Goal: Transaction & Acquisition: Obtain resource

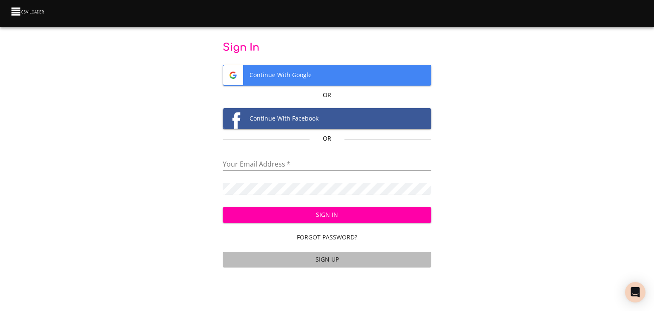
click at [327, 256] on span "Sign Up" at bounding box center [327, 259] width 202 height 11
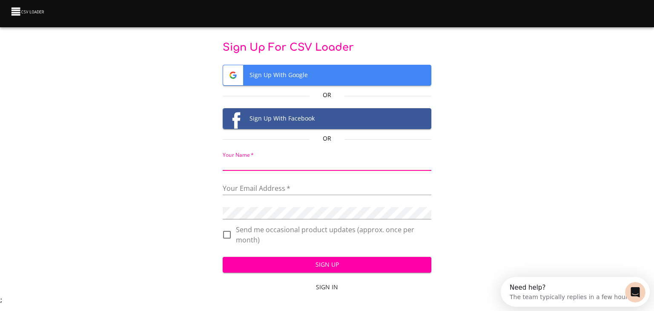
click at [289, 160] on input "text" at bounding box center [327, 164] width 209 height 12
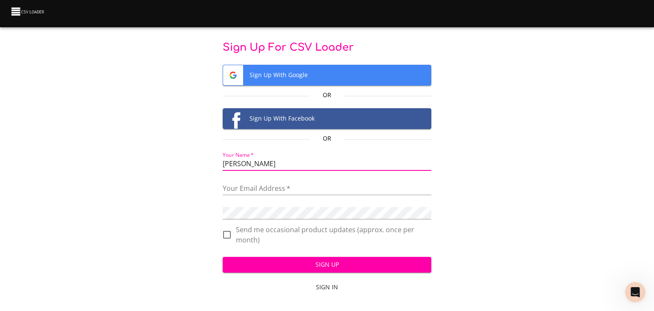
type input "Susan"
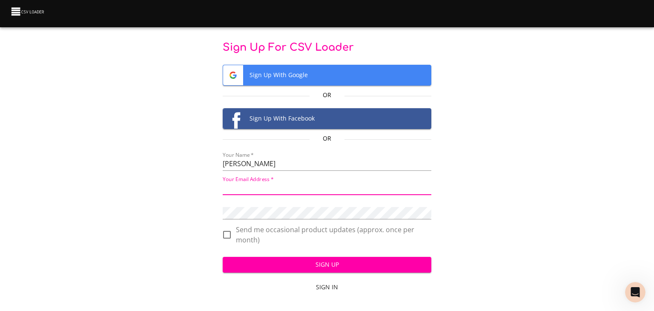
click at [277, 188] on input "email" at bounding box center [327, 189] width 209 height 12
type input "susan.joseph@apiabroad.com"
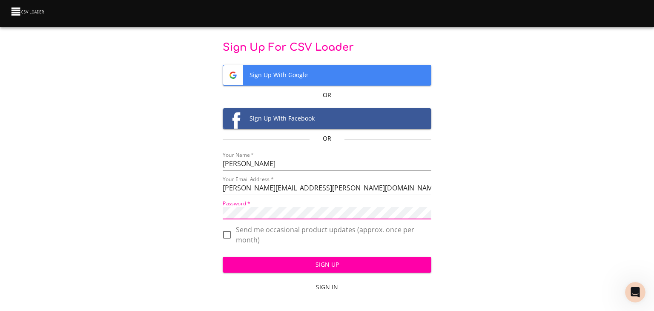
click at [329, 266] on span "Sign Up" at bounding box center [326, 264] width 195 height 11
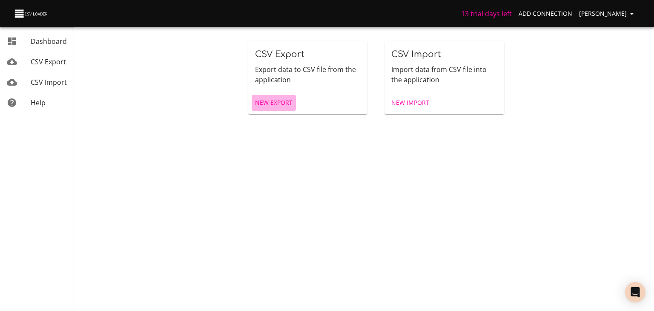
click at [283, 103] on span "New Export" at bounding box center [273, 102] width 37 height 11
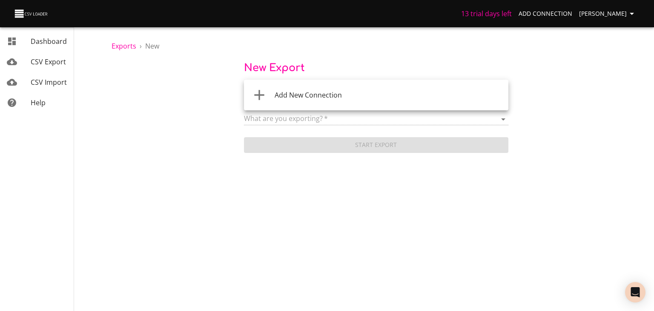
click at [335, 92] on body "13 trial days left Add Connection [PERSON_NAME] CSV Export CSV Import Help Expo…" at bounding box center [327, 155] width 654 height 311
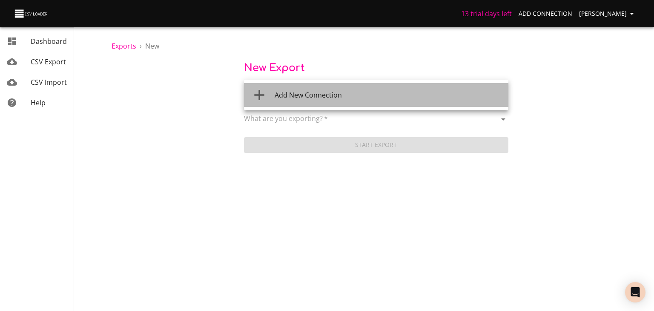
click at [319, 92] on span "Add New Connection" at bounding box center [308, 94] width 67 height 9
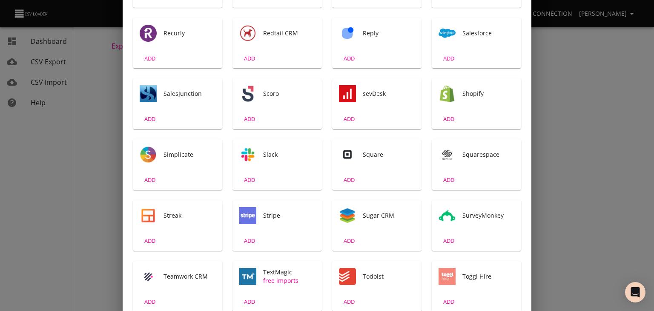
scroll to position [1136, 0]
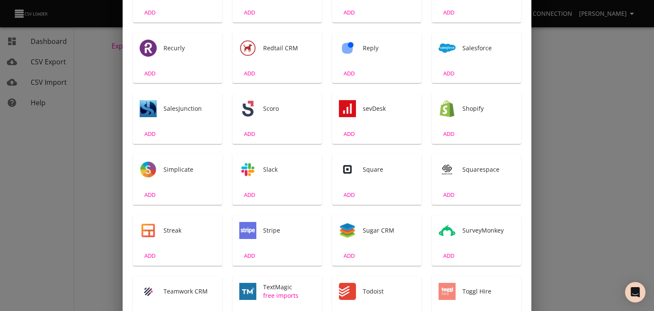
click at [438, 69] on span "ADD" at bounding box center [448, 74] width 23 height 10
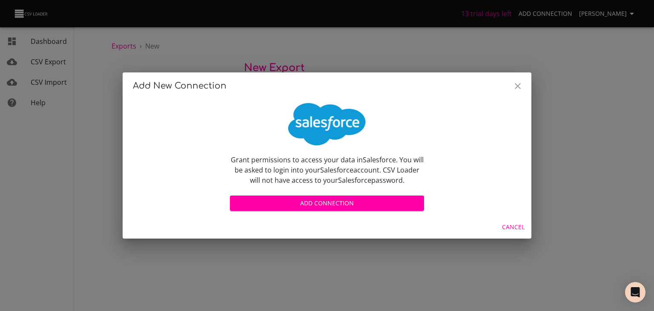
click at [327, 199] on span "Add Connection" at bounding box center [327, 203] width 180 height 11
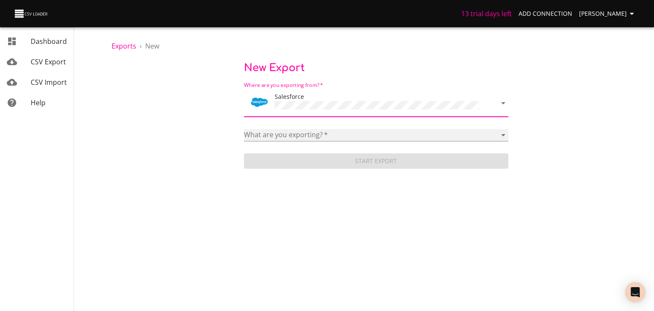
click at [339, 129] on select "APIConnect Program Account Account Plan Action All Reports All workflows AllFie…" at bounding box center [376, 135] width 264 height 12
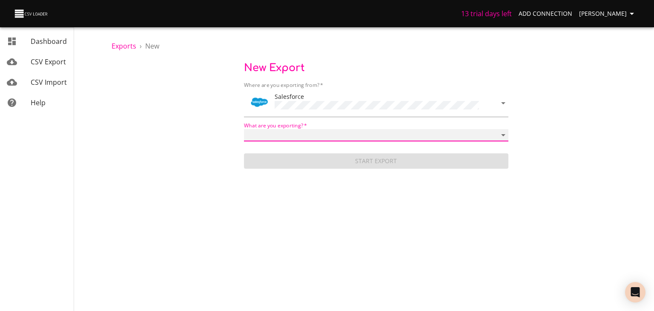
click at [392, 133] on select "APIConnect Program Account Account Plan Action All Reports All workflows AllFie…" at bounding box center [376, 135] width 264 height 12
select select "ContentNote"
click at [244, 129] on select "APIConnect Program Account Account Plan Action All Reports All workflows AllFie…" at bounding box center [376, 135] width 264 height 12
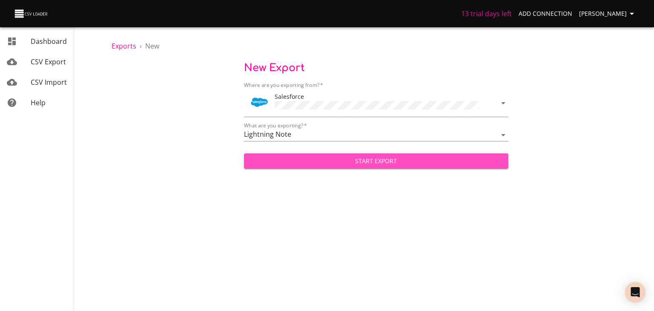
click at [375, 158] on span "Start Export" at bounding box center [376, 161] width 251 height 11
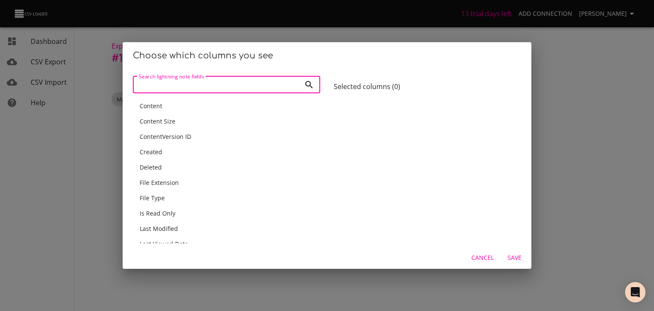
click at [160, 105] on span "Content" at bounding box center [151, 106] width 23 height 8
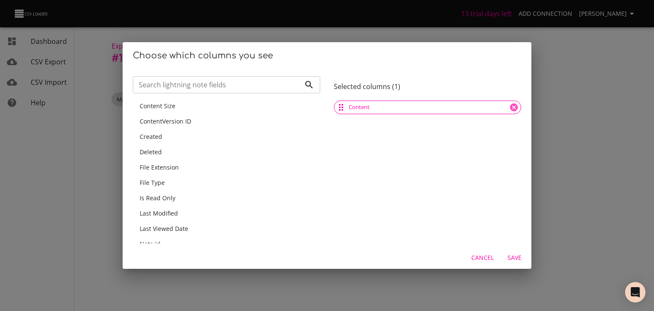
click at [163, 104] on span "Content Size" at bounding box center [158, 106] width 36 height 8
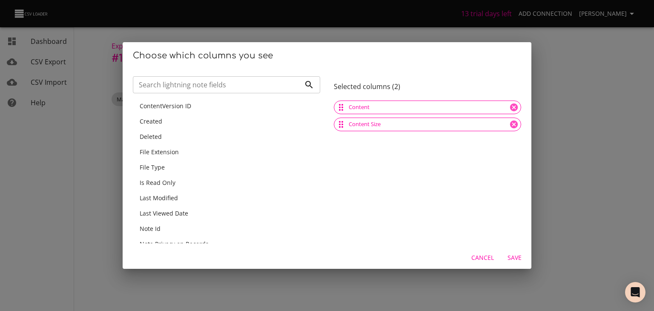
click at [167, 108] on span "ContentVersion ID" at bounding box center [166, 106] width 52 height 8
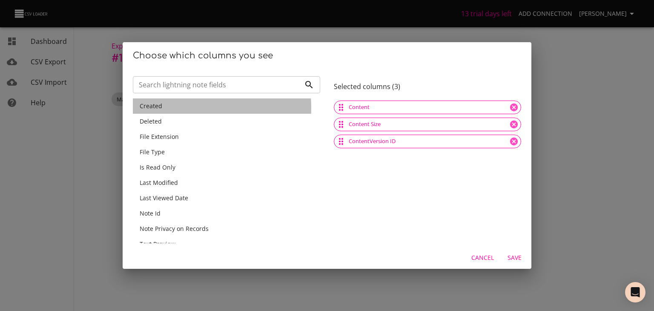
click at [161, 108] on span "Created" at bounding box center [151, 106] width 23 height 8
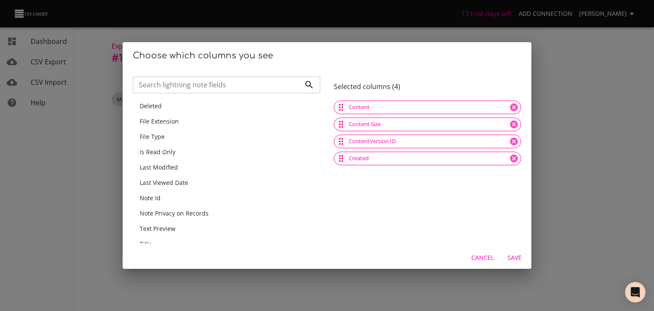
click at [161, 106] on span "Deleted" at bounding box center [151, 106] width 22 height 8
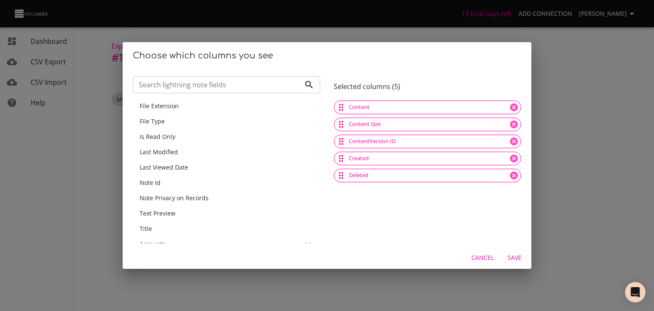
click at [164, 108] on span "File Extension" at bounding box center [159, 106] width 39 height 8
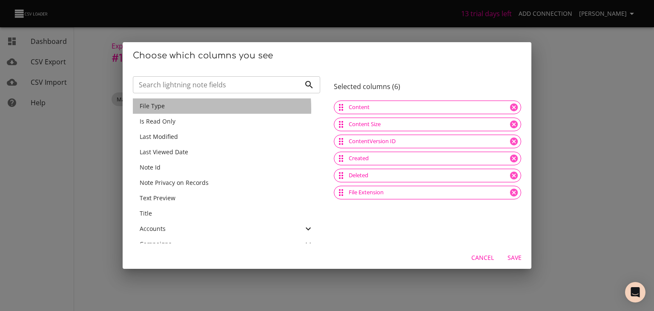
click at [161, 109] on span "File Type" at bounding box center [152, 106] width 25 height 8
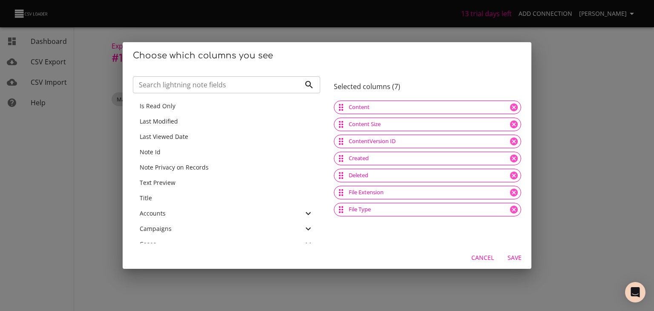
click at [165, 120] on span "Last Modified" at bounding box center [159, 121] width 38 height 8
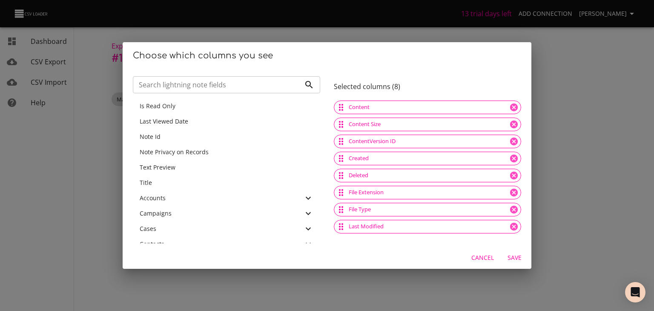
click at [169, 121] on span "Last Viewed Date" at bounding box center [164, 121] width 49 height 8
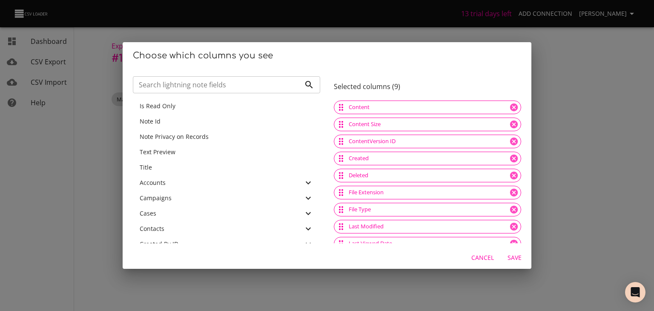
click at [166, 123] on div "Note Id" at bounding box center [227, 121] width 174 height 9
click at [170, 122] on span "Note Privacy on Records" at bounding box center [174, 121] width 69 height 8
click at [169, 119] on span "Text Preview" at bounding box center [158, 121] width 36 height 8
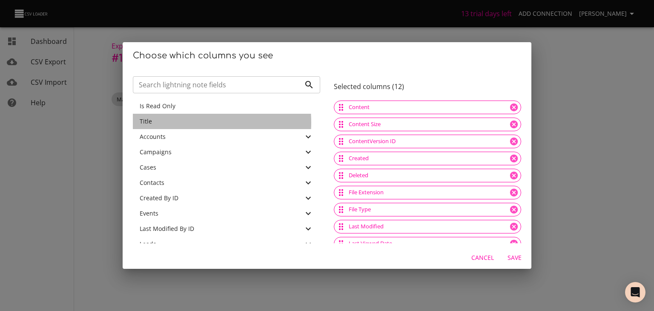
click at [165, 123] on div "Title" at bounding box center [227, 121] width 174 height 9
click at [169, 122] on div "Accounts" at bounding box center [221, 121] width 163 height 9
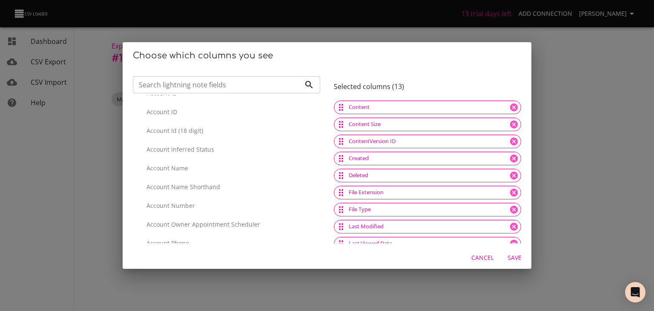
scroll to position [213, 0]
click at [165, 166] on p "Account Name" at bounding box center [229, 169] width 167 height 9
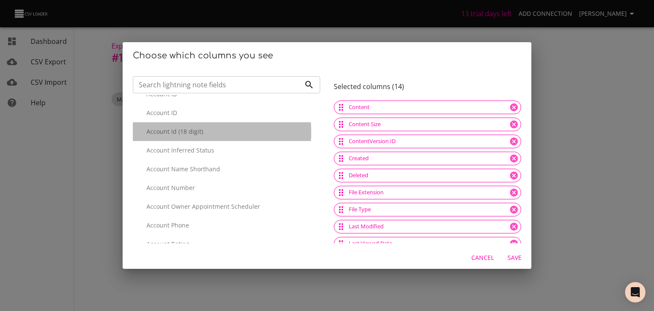
click at [174, 132] on p "Account Id (18 digit)" at bounding box center [229, 131] width 167 height 9
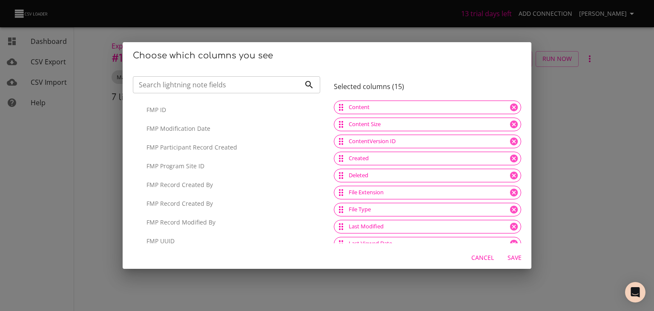
scroll to position [6215, 0]
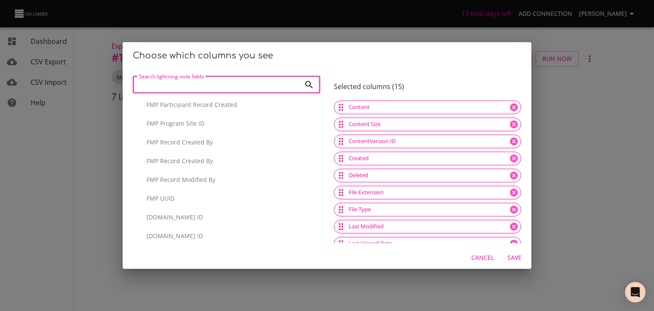
click at [212, 83] on input "Search lightning note fields" at bounding box center [217, 84] width 168 height 17
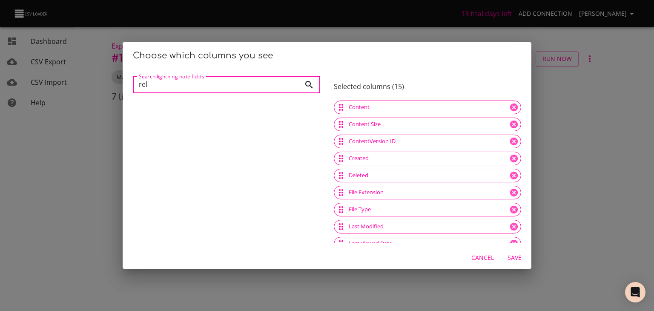
scroll to position [0, 0]
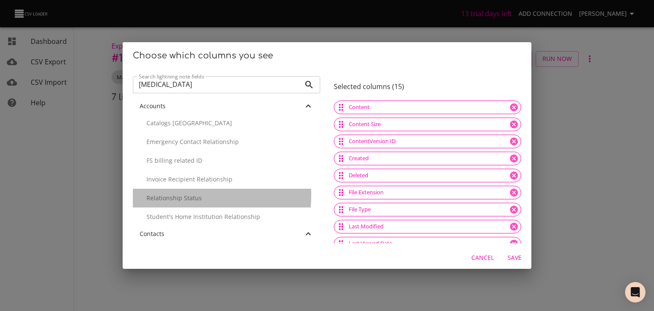
click at [172, 195] on p "Relationship Status" at bounding box center [229, 198] width 167 height 9
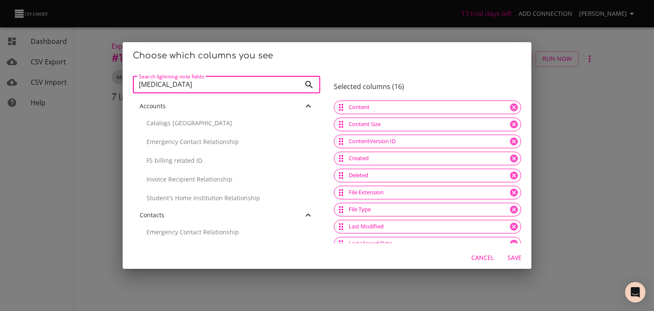
drag, startPoint x: 174, startPoint y: 83, endPoint x: 90, endPoint y: 89, distance: 83.6
click at [90, 89] on div "Choose which columns you see Search lightning note fields [MEDICAL_DATA] Search…" at bounding box center [327, 155] width 654 height 311
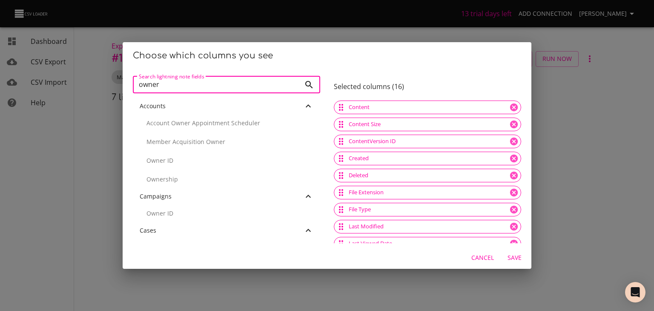
type input "owner"
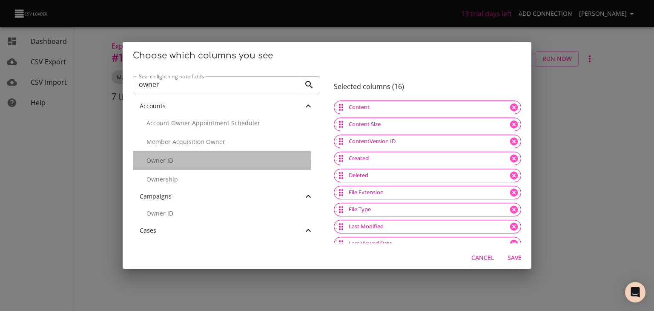
click at [153, 157] on p "Owner ID" at bounding box center [229, 160] width 167 height 9
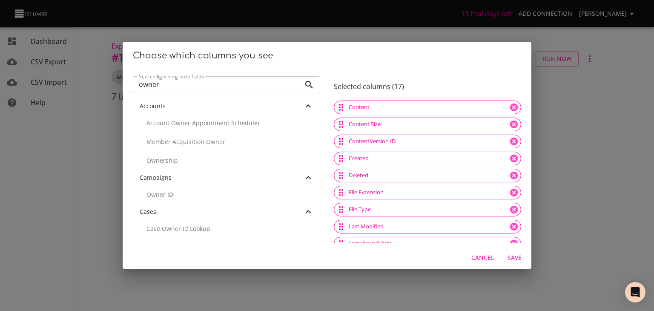
click at [295, 84] on input "owner" at bounding box center [217, 84] width 168 height 17
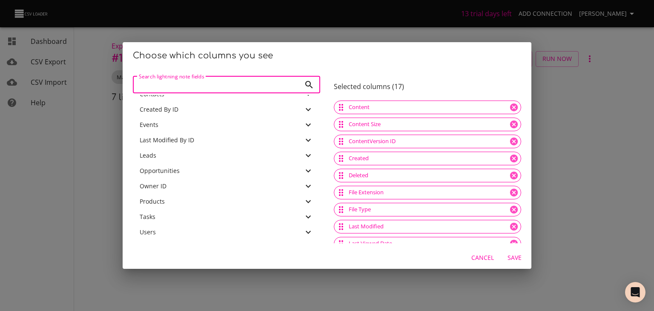
scroll to position [3, 0]
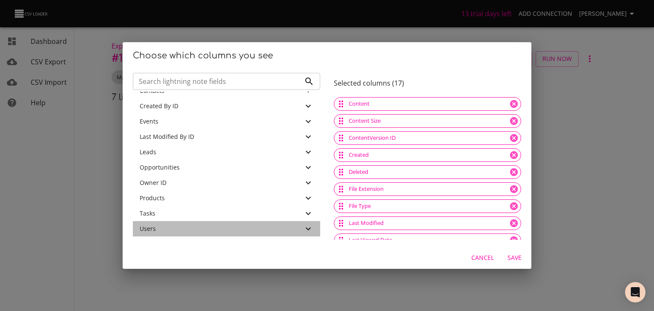
click at [303, 226] on icon at bounding box center [308, 228] width 10 height 10
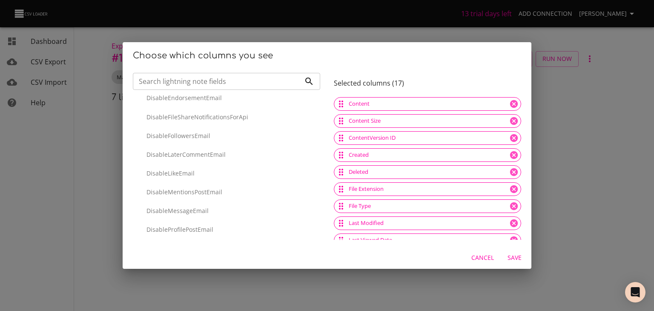
scroll to position [967, 0]
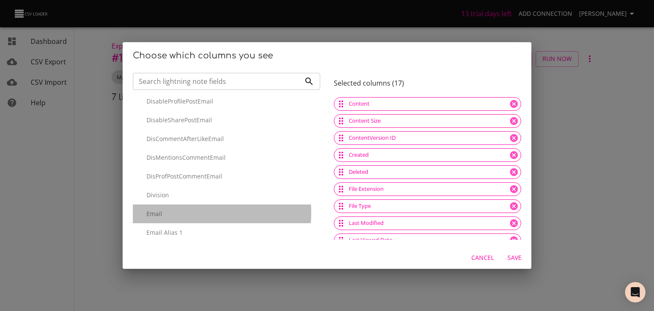
click at [168, 212] on p "Email" at bounding box center [229, 213] width 167 height 9
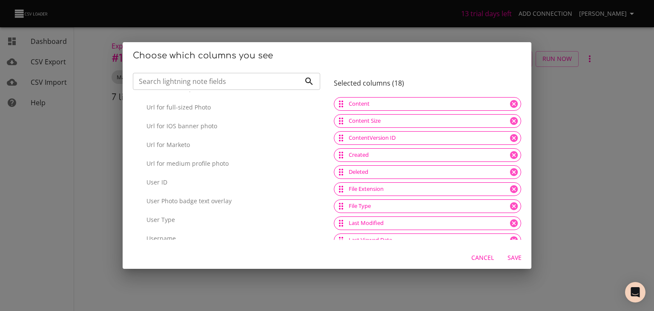
scroll to position [3295, 0]
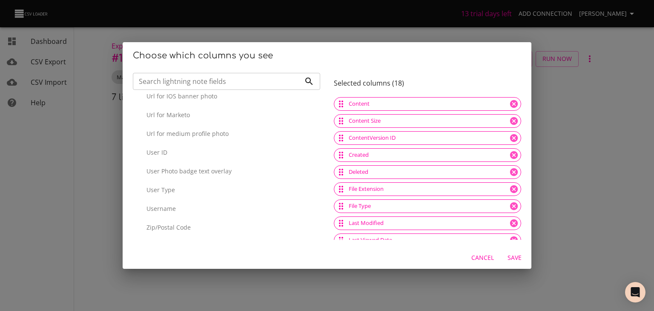
click at [178, 206] on p "Username" at bounding box center [229, 208] width 167 height 9
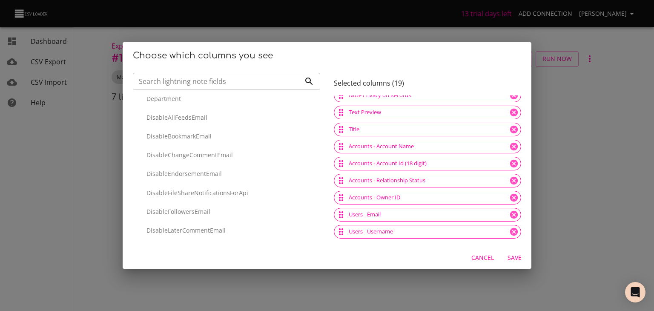
scroll to position [0, 0]
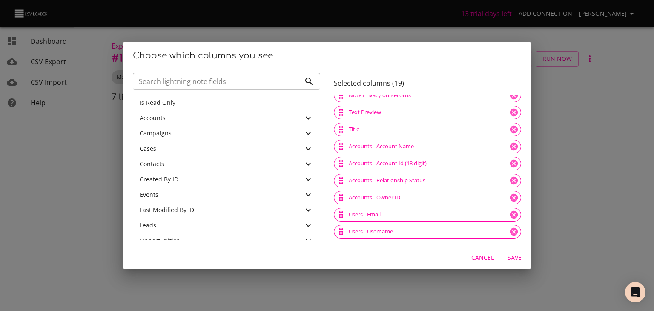
click at [515, 258] on span "Save" at bounding box center [514, 257] width 20 height 11
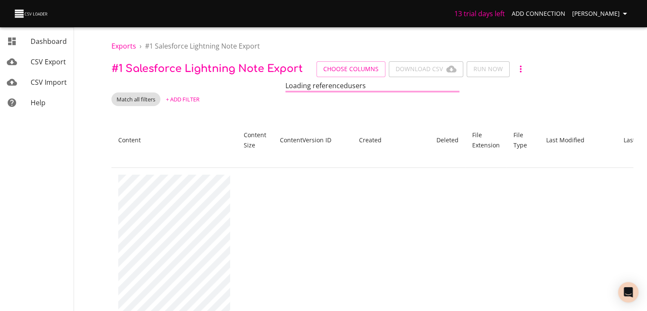
click at [192, 96] on span "+ Add Filter" at bounding box center [183, 99] width 34 height 10
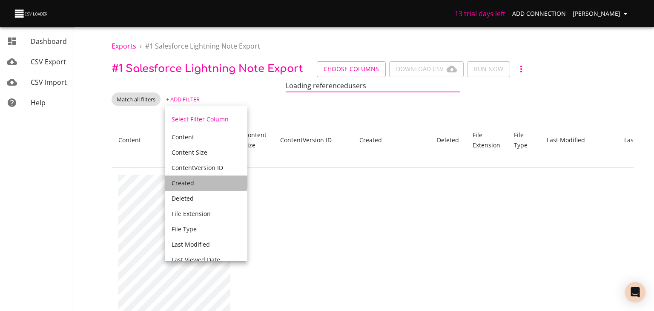
click at [201, 179] on div "Created" at bounding box center [206, 183] width 69 height 9
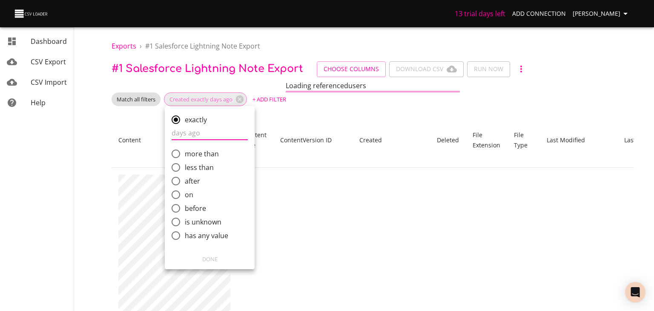
click at [176, 180] on input "after" at bounding box center [176, 181] width 18 height 18
radio input "true"
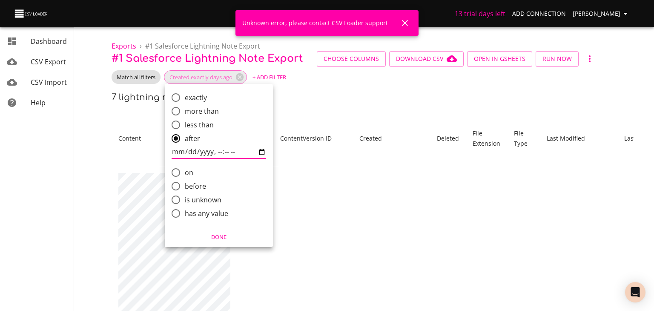
click at [182, 153] on input "comparison" at bounding box center [219, 152] width 94 height 14
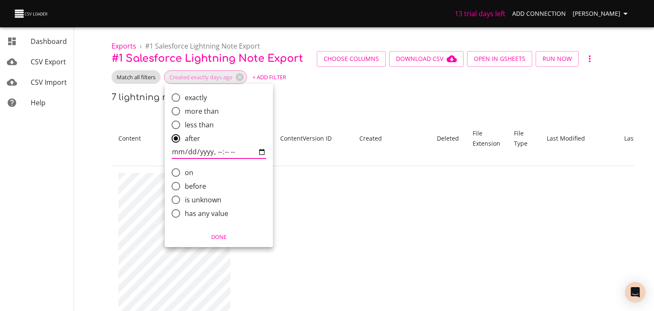
click at [259, 152] on input "comparison" at bounding box center [219, 152] width 94 height 14
type input "[DATE]T10:32"
click at [334, 106] on div at bounding box center [327, 155] width 654 height 311
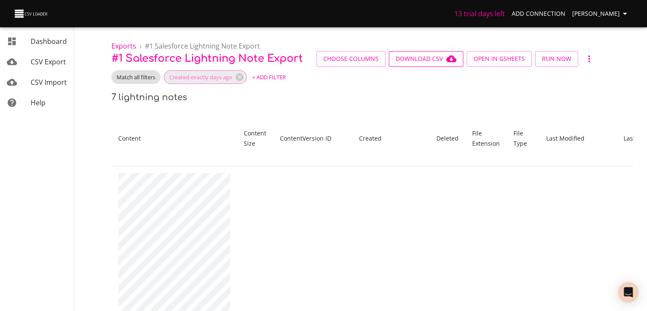
click at [429, 60] on span "Download CSV" at bounding box center [426, 59] width 61 height 11
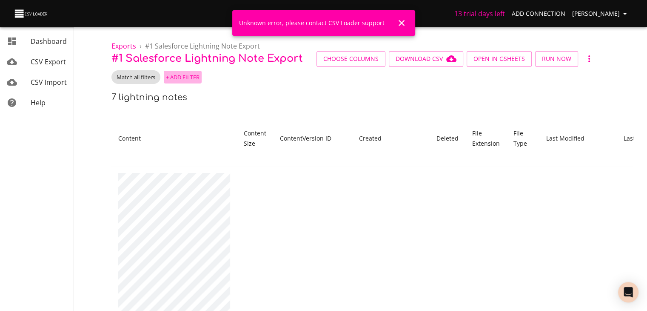
click at [188, 75] on span "+ Add Filter" at bounding box center [183, 77] width 34 height 10
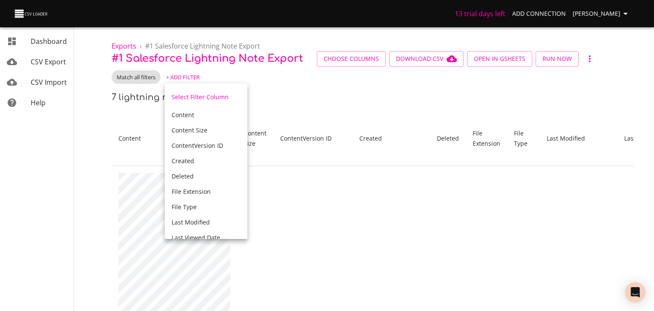
click at [189, 162] on span "Created" at bounding box center [183, 161] width 23 height 8
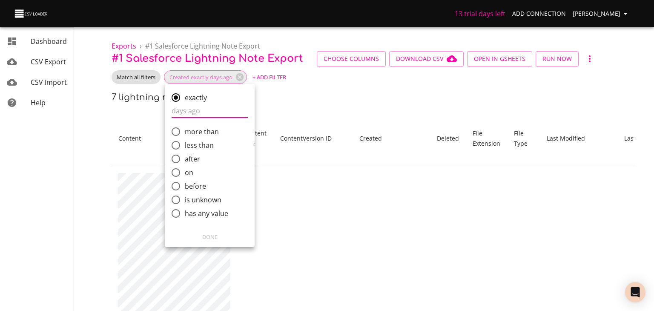
click at [189, 160] on span "after" at bounding box center [192, 159] width 15 height 10
click at [185, 160] on input "after" at bounding box center [176, 159] width 18 height 18
radio input "true"
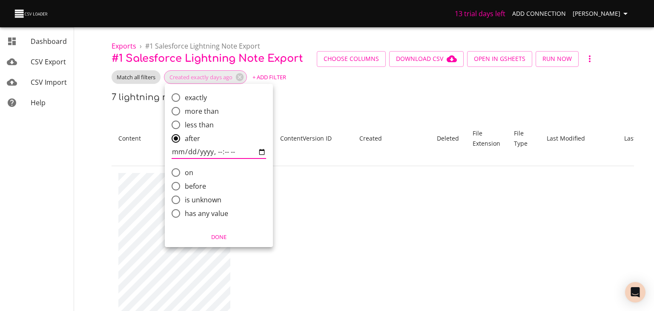
click at [261, 152] on input "comparison" at bounding box center [219, 152] width 94 height 14
type input "2025-05-31T10:33"
click at [226, 150] on input "comparison" at bounding box center [219, 152] width 94 height 14
click at [213, 235] on span "Done" at bounding box center [218, 237] width 97 height 10
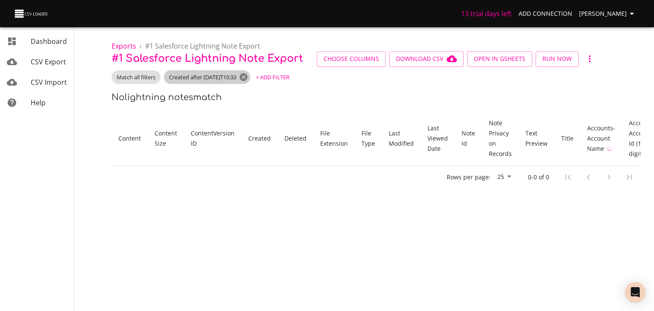
click at [247, 78] on icon at bounding box center [244, 77] width 8 height 8
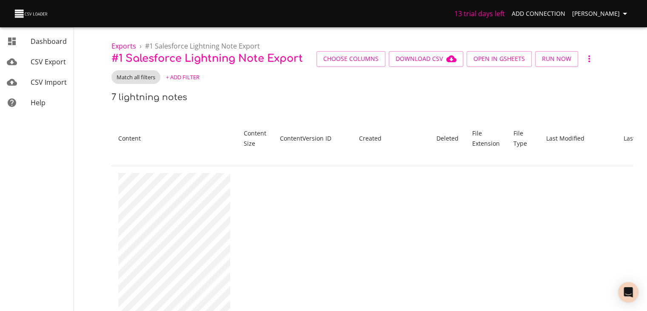
click at [587, 56] on icon "button" at bounding box center [589, 59] width 10 height 10
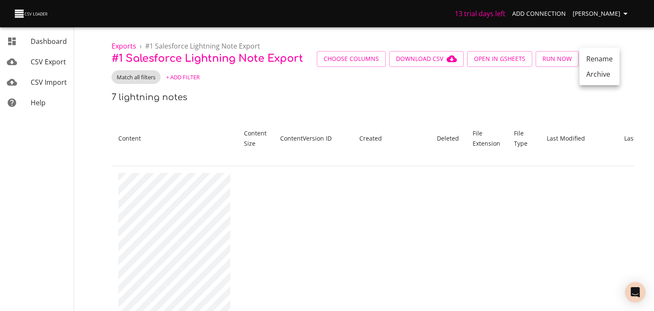
click at [558, 82] on div at bounding box center [327, 155] width 654 height 311
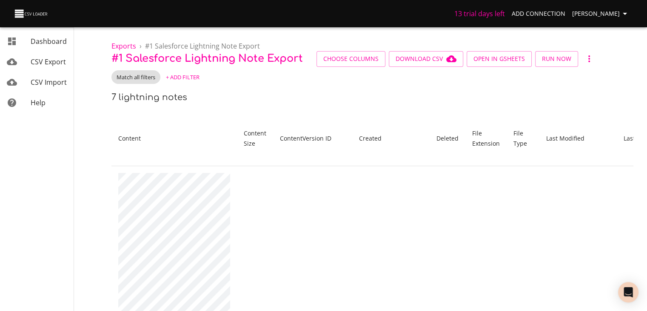
click at [49, 39] on span "Dashboard" at bounding box center [49, 41] width 36 height 9
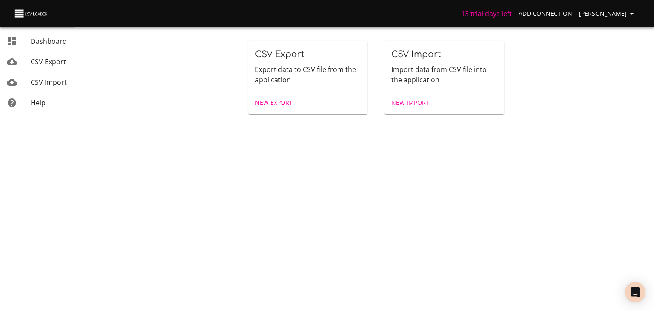
click at [49, 62] on span "CSV Export" at bounding box center [48, 61] width 35 height 9
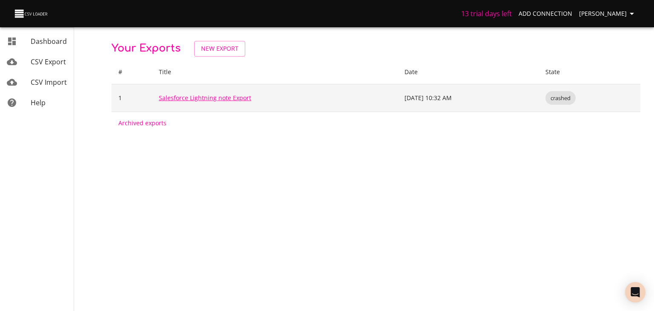
click at [229, 97] on link "Salesforce Lightning note Export" at bounding box center [205, 98] width 92 height 8
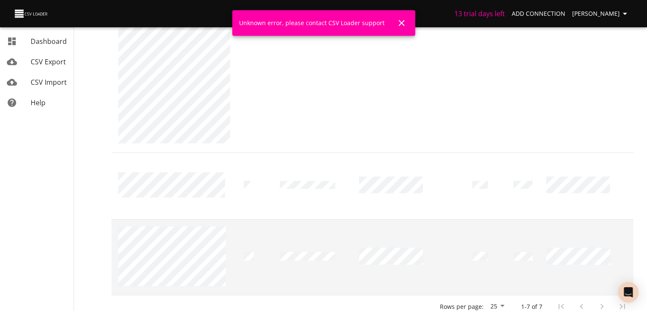
scroll to position [1559, 0]
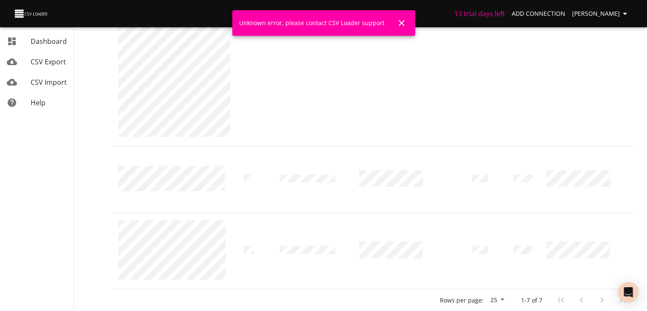
click at [624, 15] on icon "button" at bounding box center [625, 14] width 10 height 10
click at [593, 29] on link "Connections" at bounding box center [608, 35] width 54 height 15
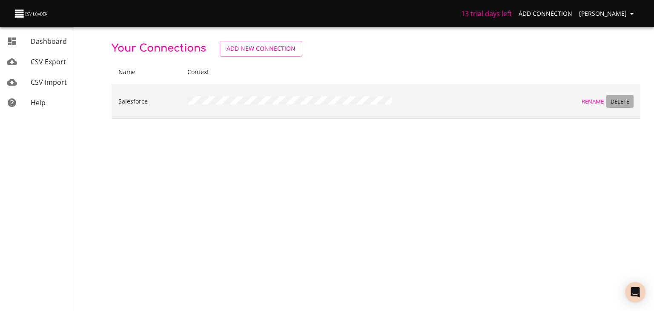
click at [622, 101] on span "Delete" at bounding box center [619, 102] width 23 height 10
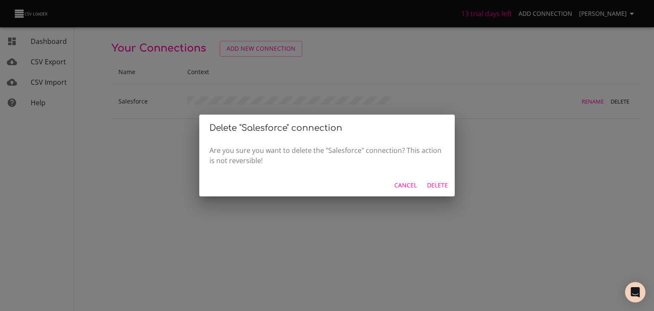
click at [431, 184] on span "Delete" at bounding box center [437, 185] width 21 height 11
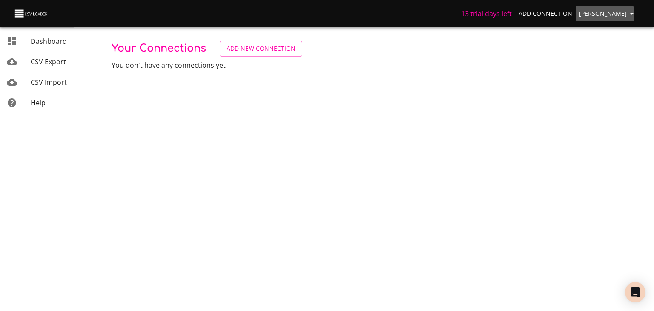
click at [633, 14] on icon "button" at bounding box center [632, 14] width 10 height 10
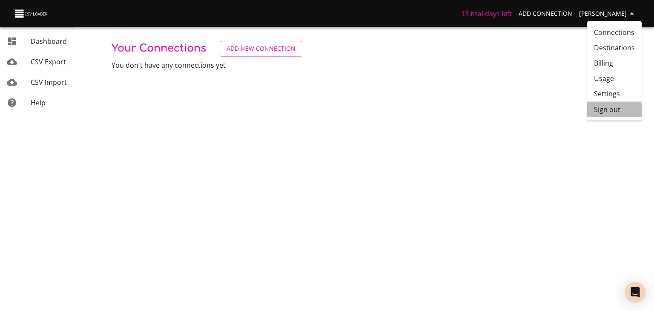
click at [608, 112] on li "Sign out" at bounding box center [614, 109] width 54 height 15
